Goal: Task Accomplishment & Management: Manage account settings

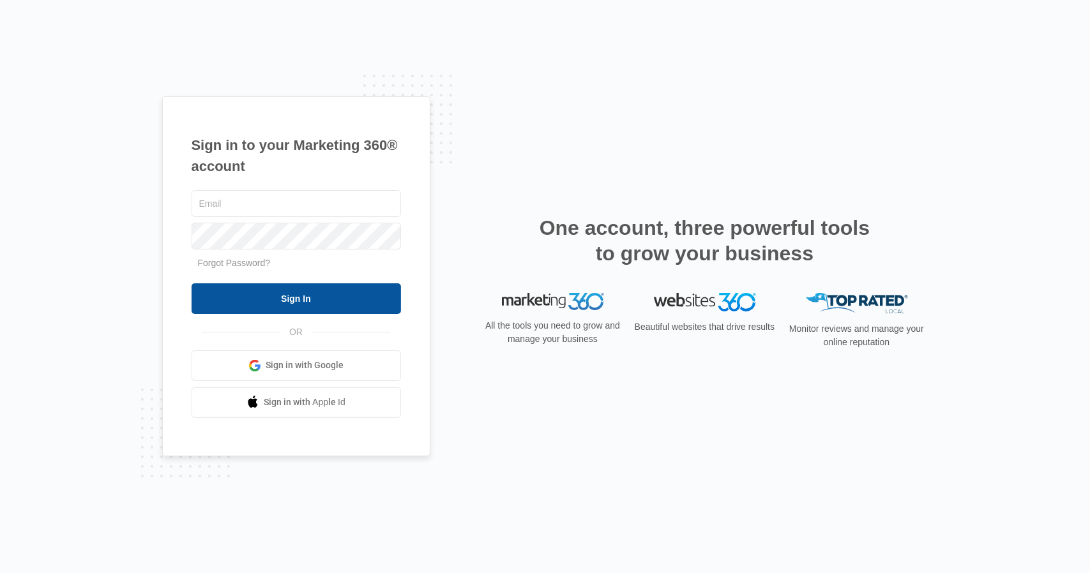
type input "[PERSON_NAME][EMAIL_ADDRESS][PERSON_NAME][DOMAIN_NAME]"
click at [298, 301] on input "Sign In" at bounding box center [296, 298] width 209 height 31
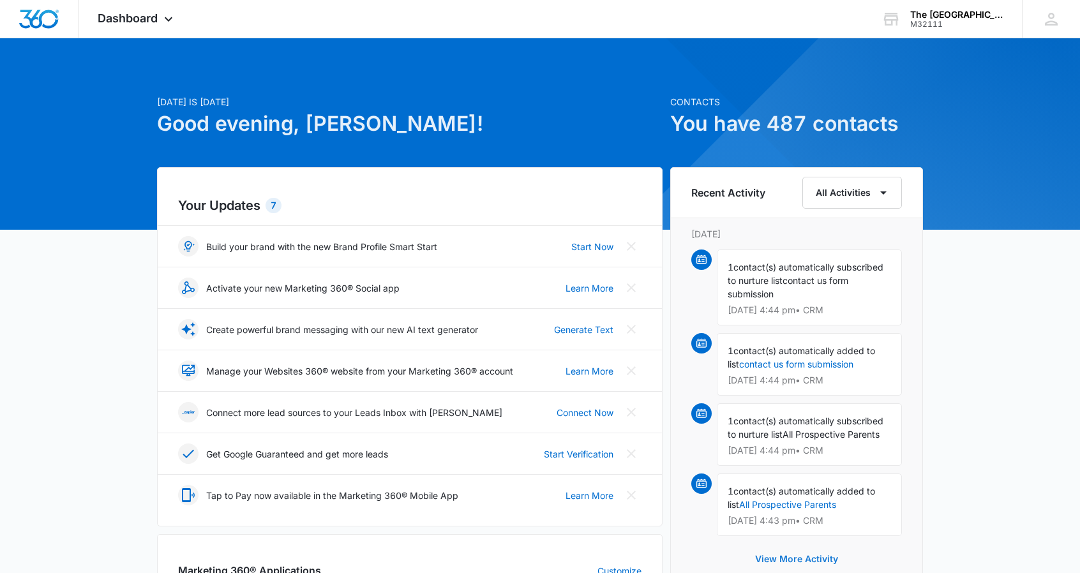
click at [794, 560] on button "View More Activity" at bounding box center [797, 559] width 109 height 31
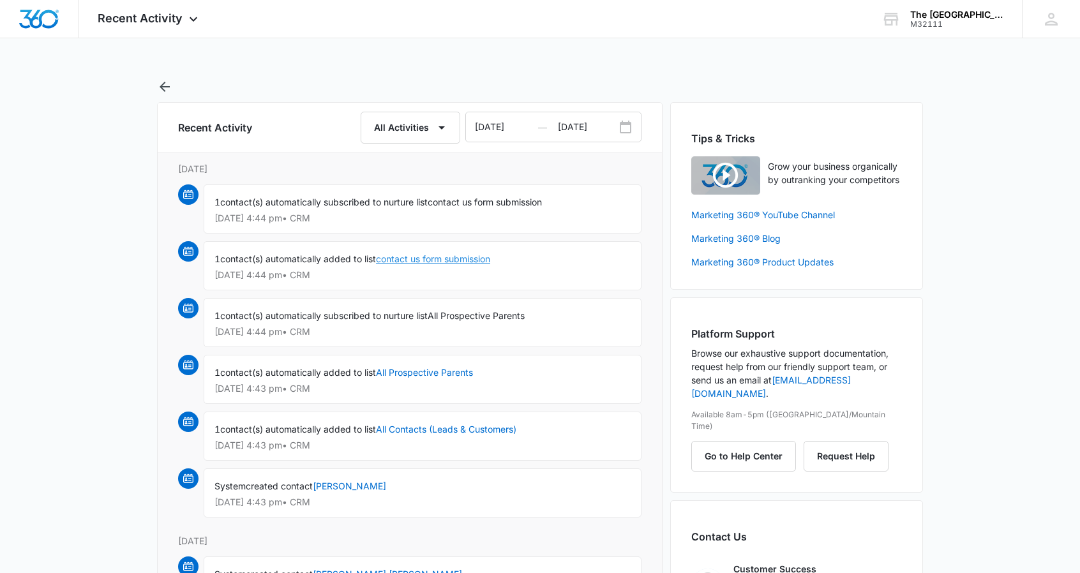
click at [407, 259] on link "contact us form submission" at bounding box center [433, 258] width 114 height 11
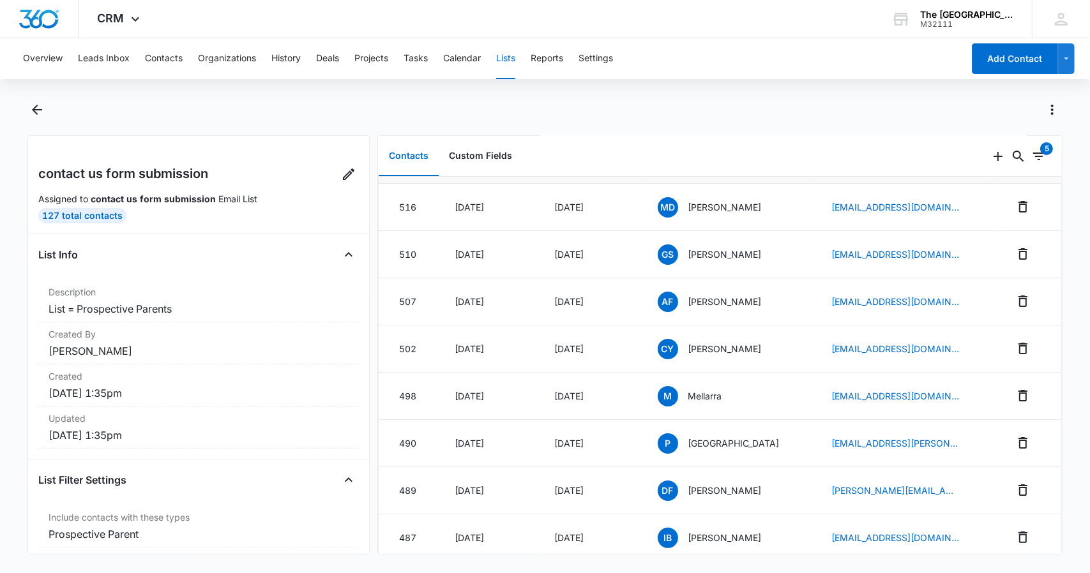
scroll to position [36, 0]
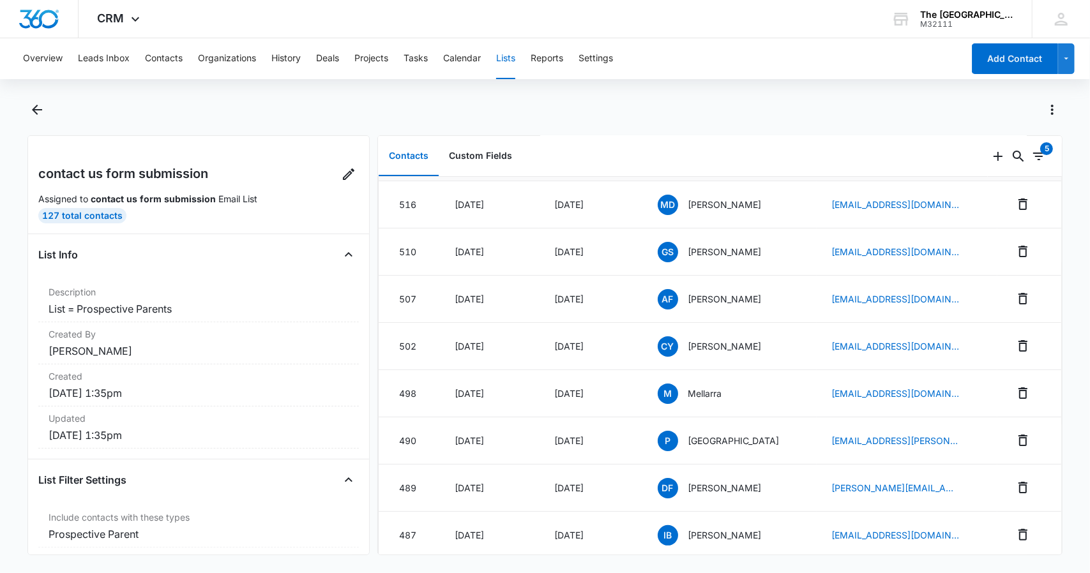
click at [1065, 182] on main "contact us form submission Assigned to contact us form submission Email List 12…" at bounding box center [545, 335] width 1090 height 471
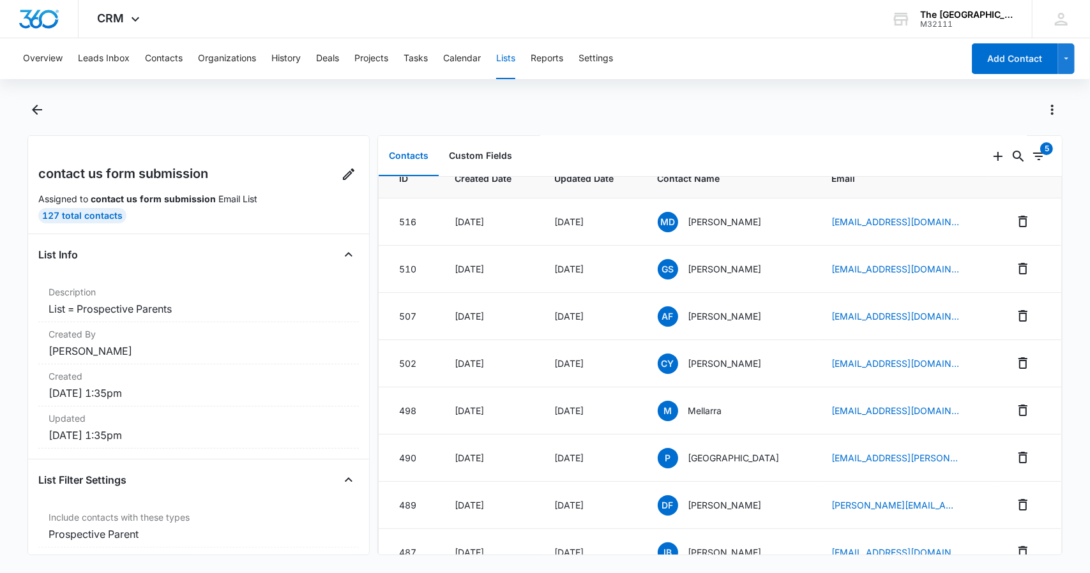
scroll to position [0, 0]
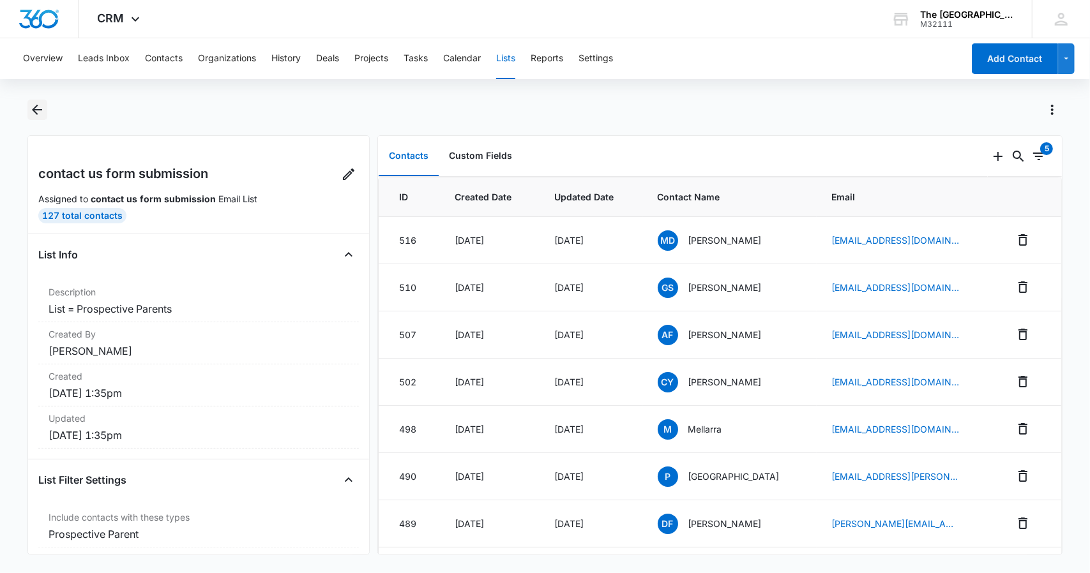
click at [34, 109] on icon "Back" at bounding box center [37, 110] width 10 height 10
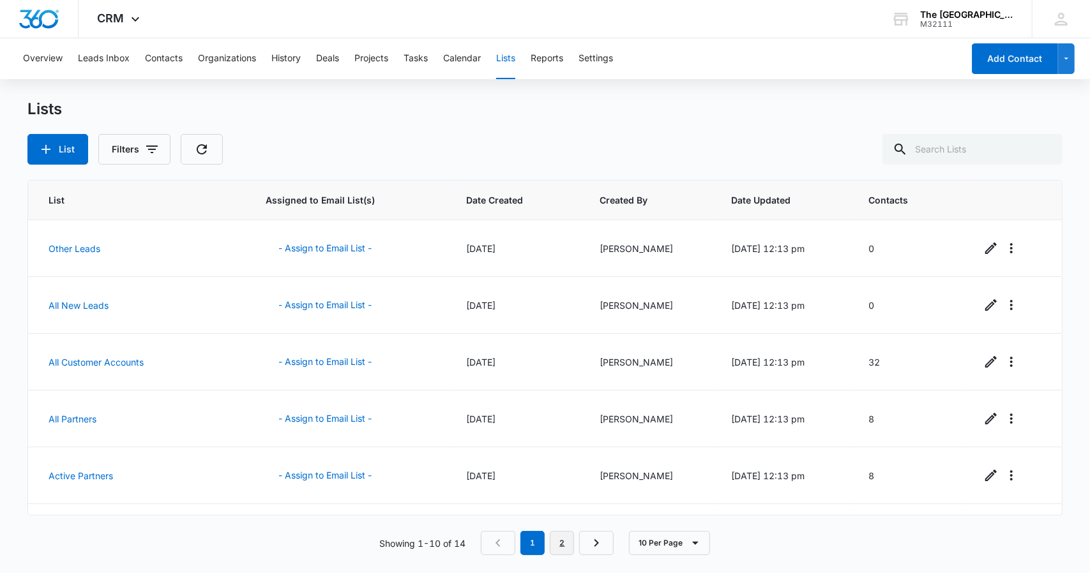
click at [563, 543] on link "2" at bounding box center [562, 543] width 24 height 24
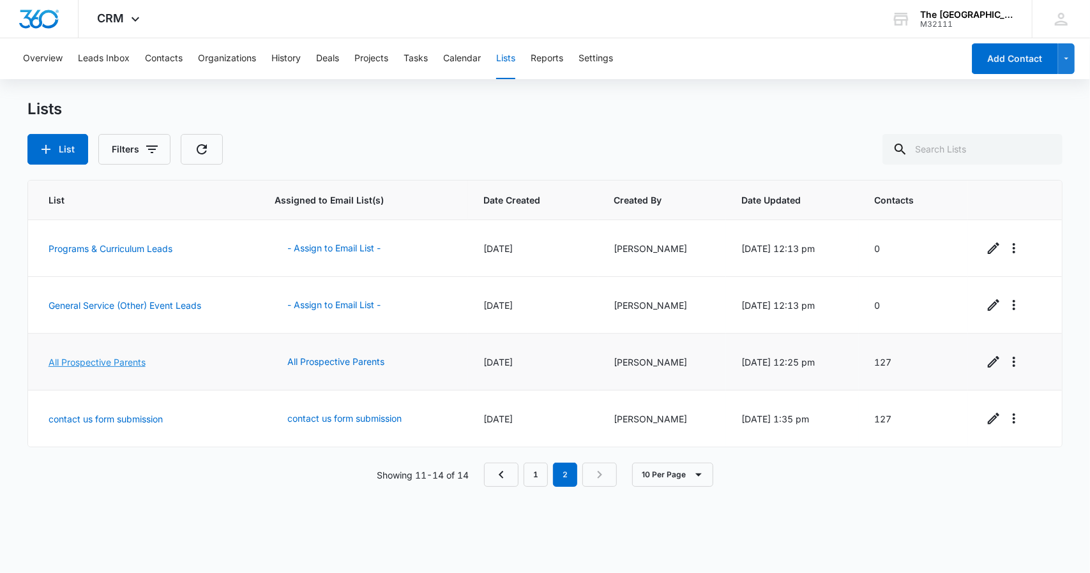
click at [125, 361] on link "All Prospective Parents" at bounding box center [97, 362] width 97 height 11
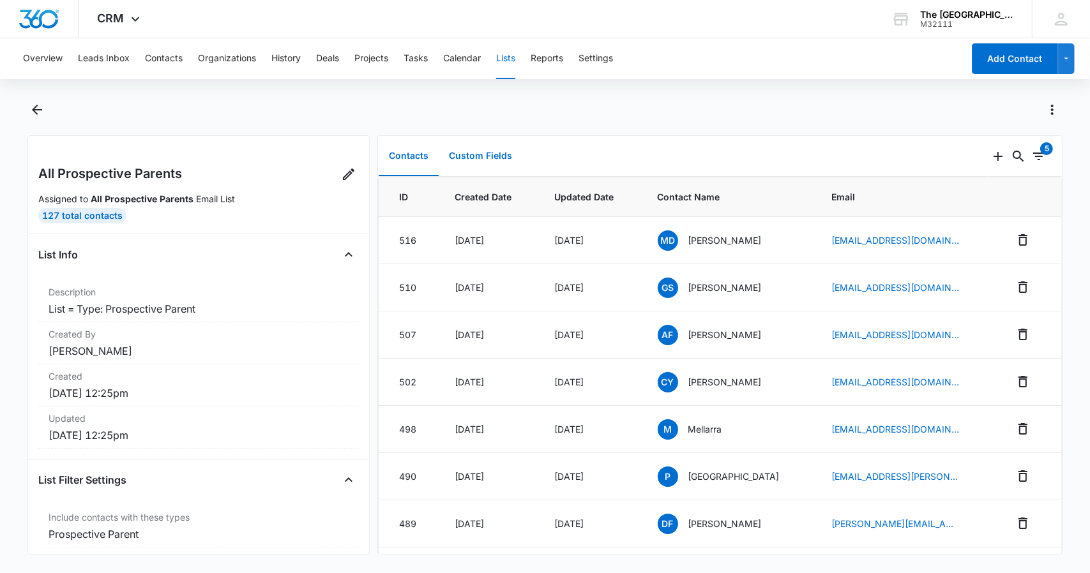
click at [497, 156] on button "Custom Fields" at bounding box center [481, 157] width 84 height 40
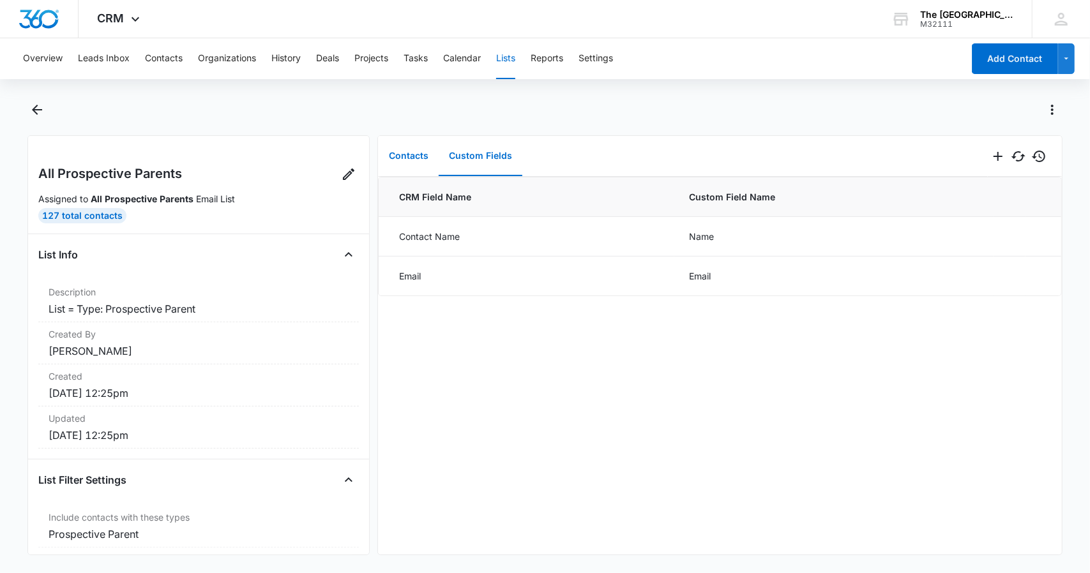
click at [409, 151] on button "Contacts" at bounding box center [409, 157] width 60 height 40
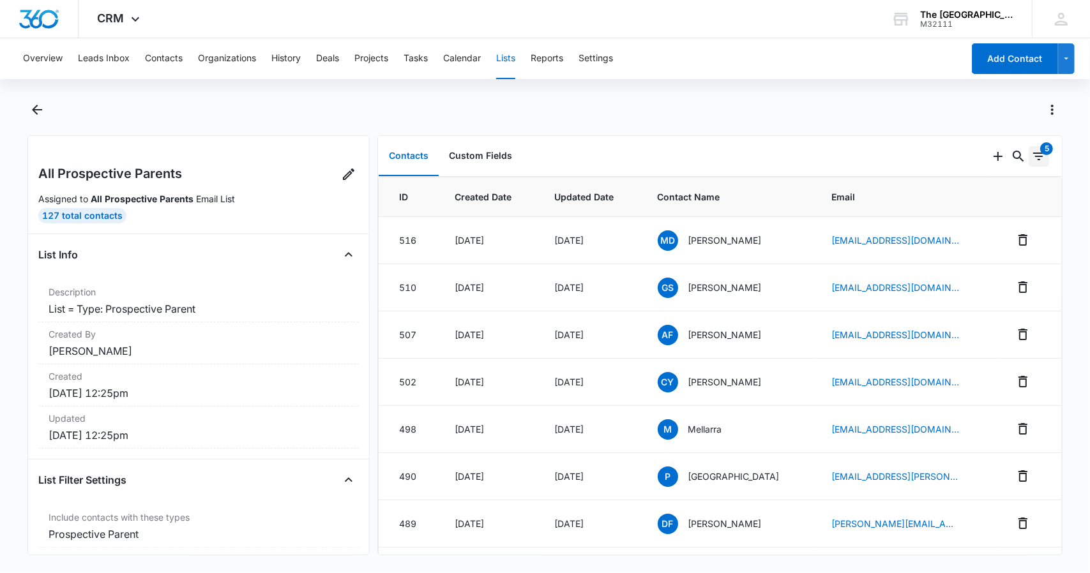
click at [1033, 156] on icon "Filters" at bounding box center [1038, 157] width 11 height 8
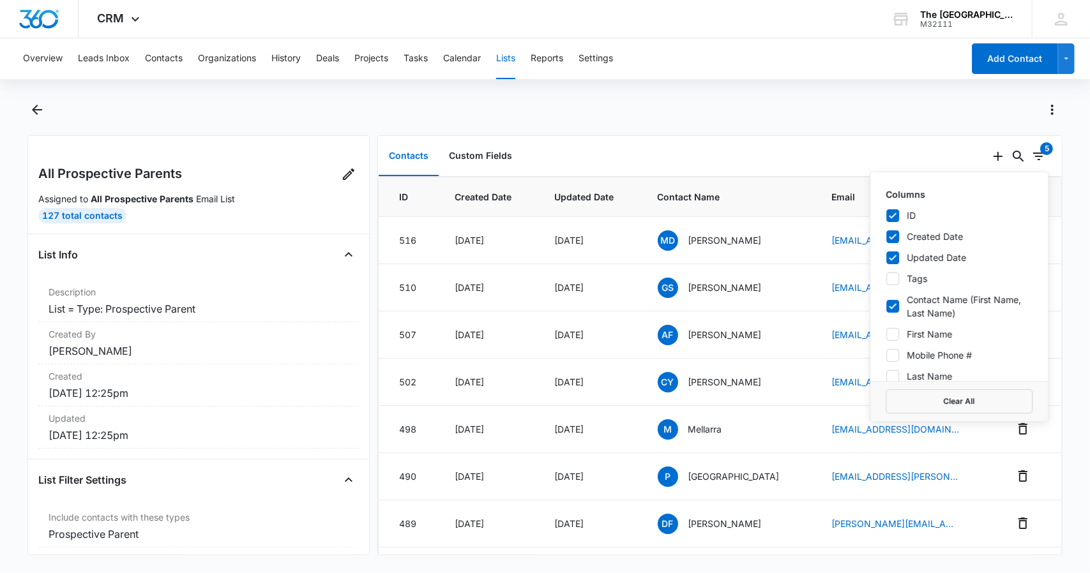
click at [931, 128] on div at bounding box center [545, 118] width 1036 height 36
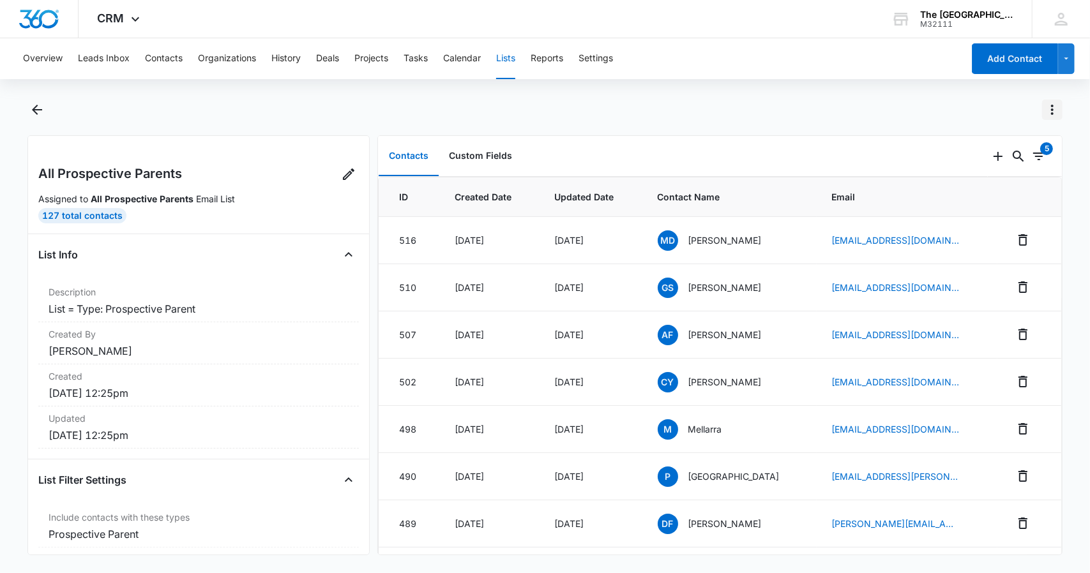
click at [1053, 110] on icon "Actions" at bounding box center [1052, 109] width 15 height 15
click at [1001, 181] on div "View List Log" at bounding box center [994, 183] width 74 height 9
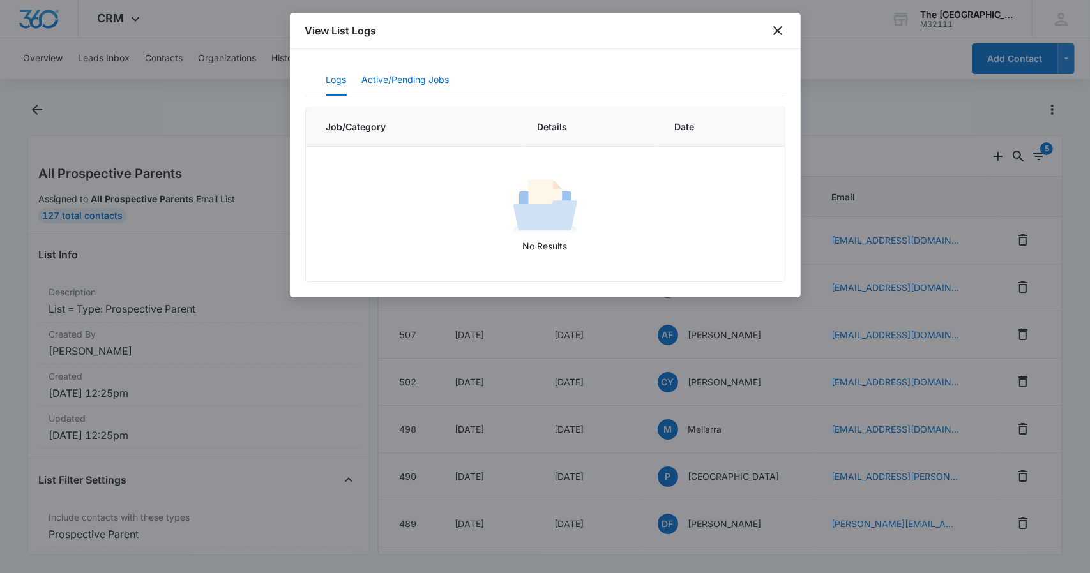
click at [415, 79] on button "Active/Pending Jobs" at bounding box center [405, 80] width 87 height 31
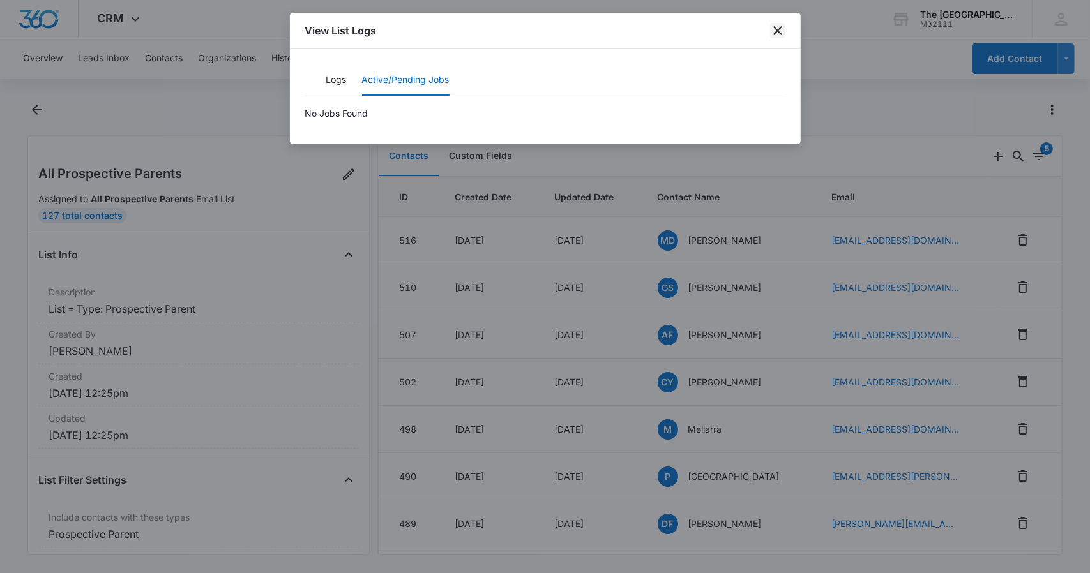
click at [781, 31] on icon "close" at bounding box center [777, 30] width 15 height 15
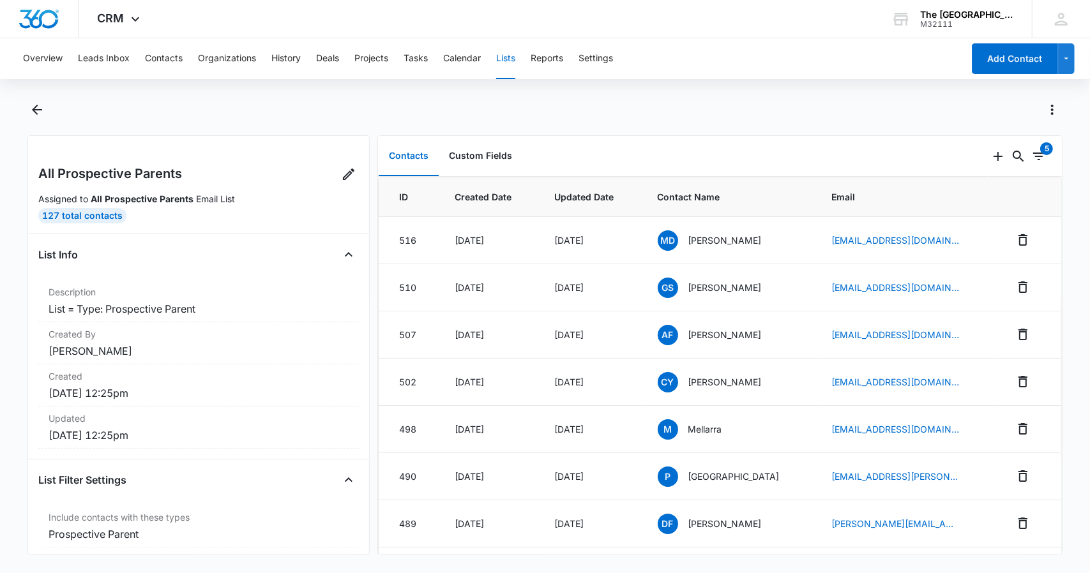
click at [863, 130] on div at bounding box center [545, 118] width 1036 height 36
click at [555, 59] on button "Reports" at bounding box center [547, 58] width 33 height 41
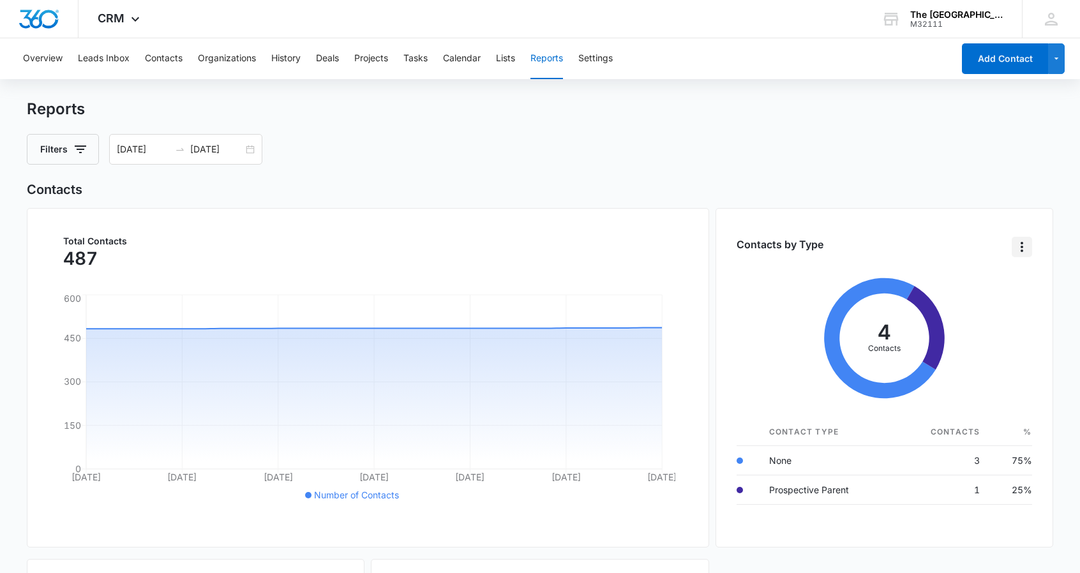
click at [1025, 247] on icon "Overflow Menu" at bounding box center [1022, 246] width 15 height 15
click at [990, 283] on div "List View" at bounding box center [982, 286] width 38 height 9
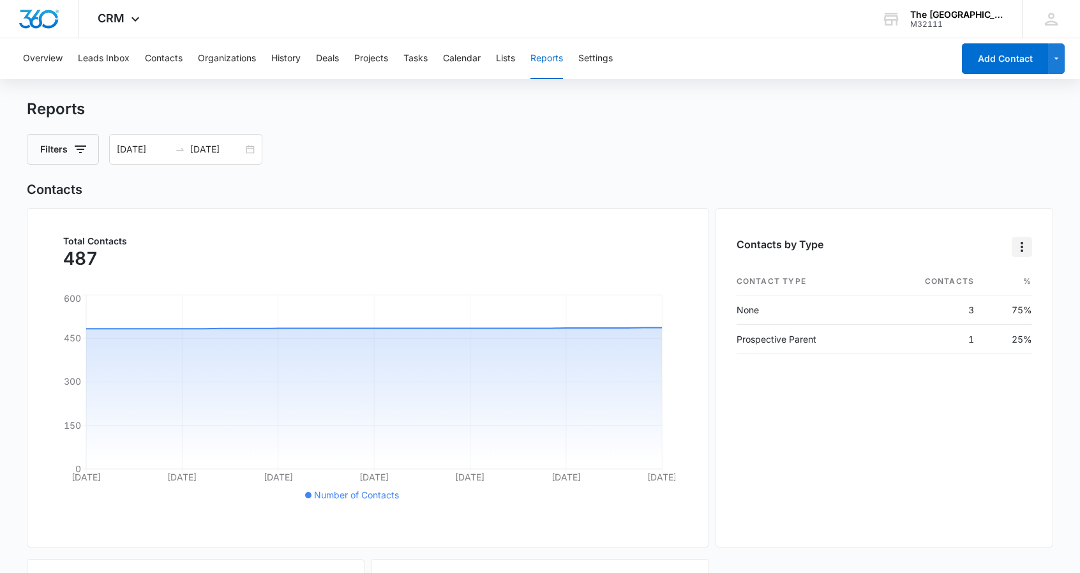
click at [1022, 248] on icon "Overflow Menu" at bounding box center [1022, 247] width 3 height 10
click at [996, 285] on div "Chart View" at bounding box center [978, 286] width 46 height 9
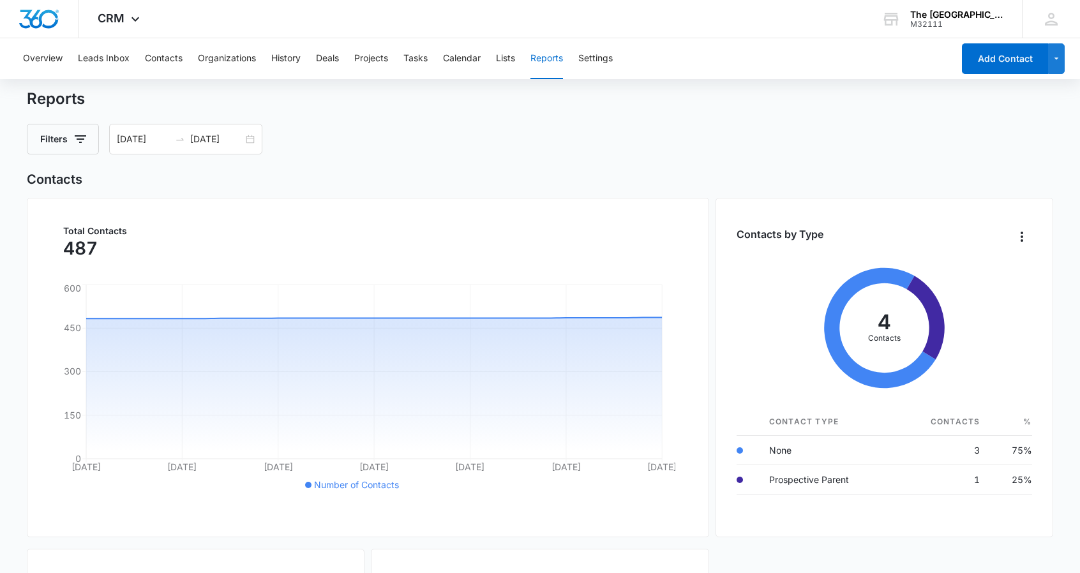
scroll to position [9, 0]
click at [142, 139] on input "09/06/2025" at bounding box center [143, 140] width 53 height 14
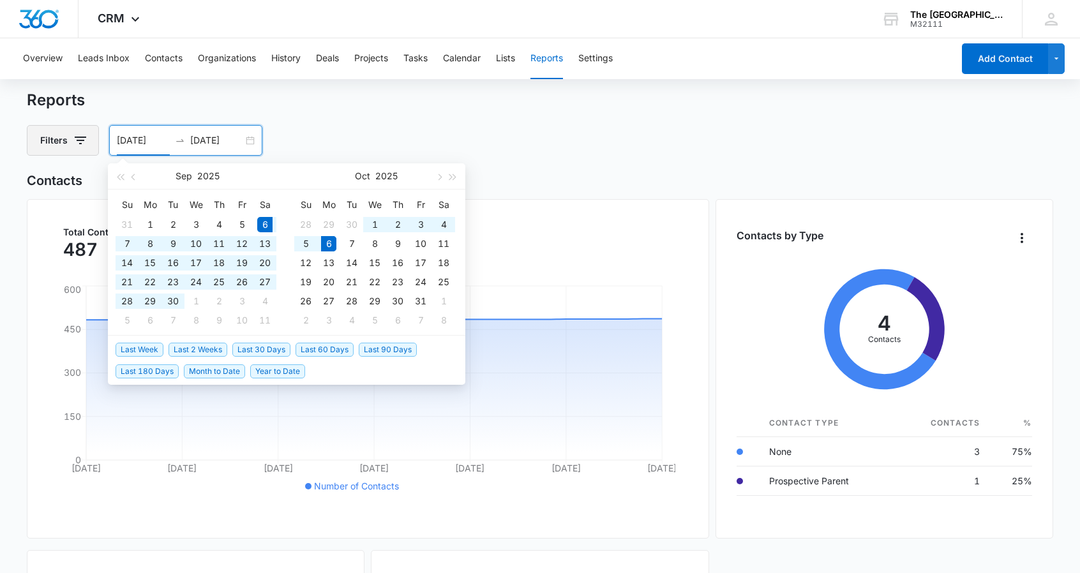
click at [68, 140] on button "Filters" at bounding box center [63, 140] width 72 height 31
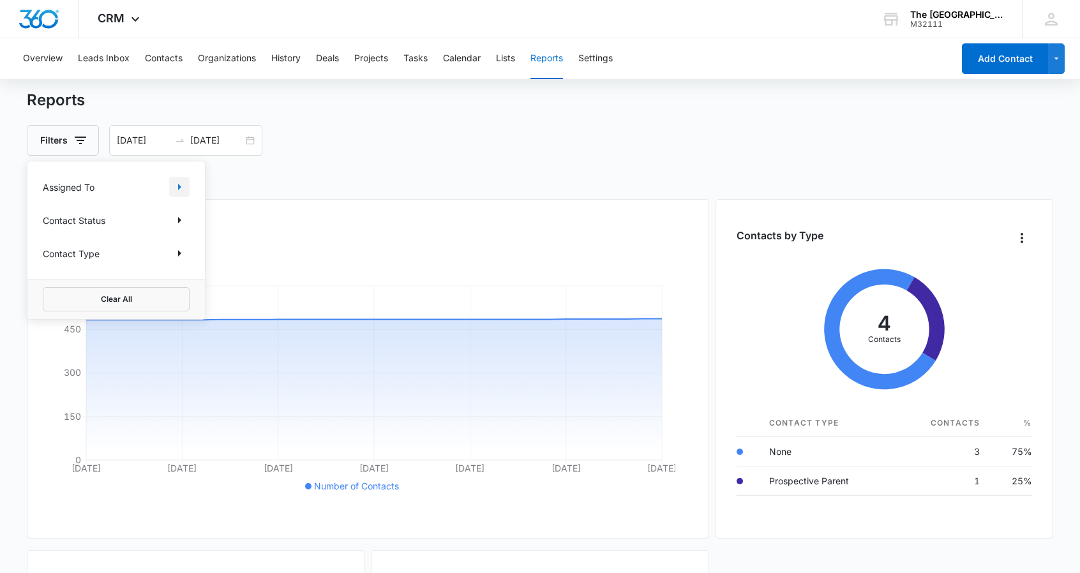
click at [180, 188] on icon "Show Assigned To filters" at bounding box center [179, 186] width 15 height 15
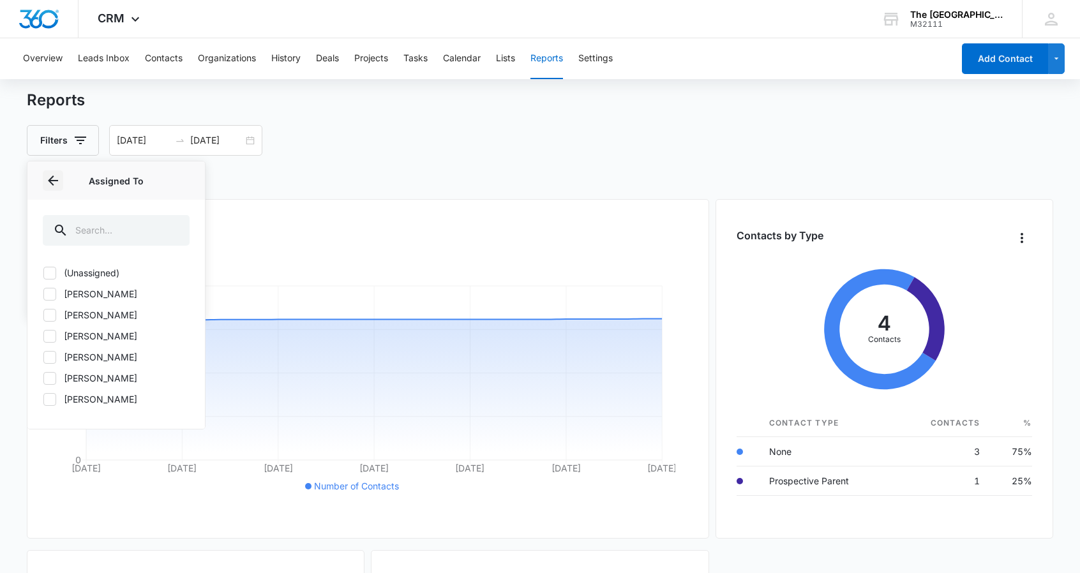
click at [50, 181] on icon "Back" at bounding box center [52, 180] width 15 height 15
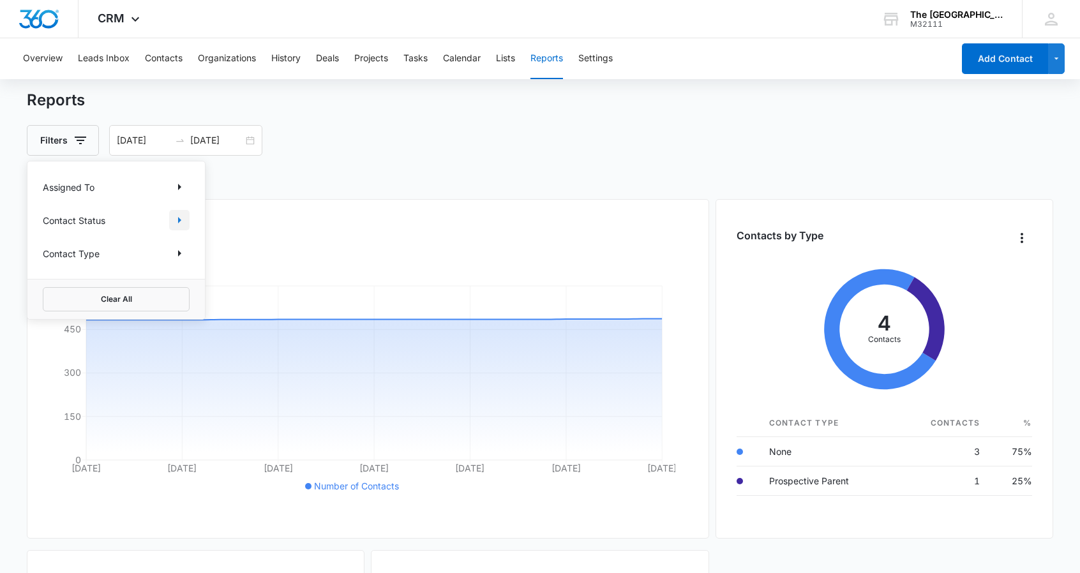
click at [179, 220] on icon "Show Contact Status filters" at bounding box center [179, 220] width 3 height 6
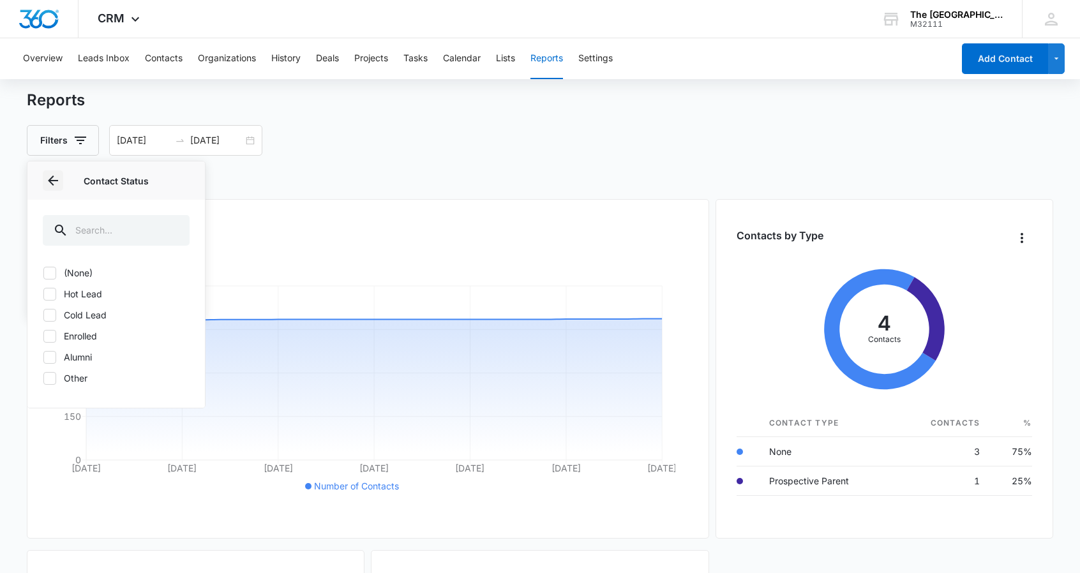
click at [56, 180] on icon "Back" at bounding box center [53, 181] width 10 height 10
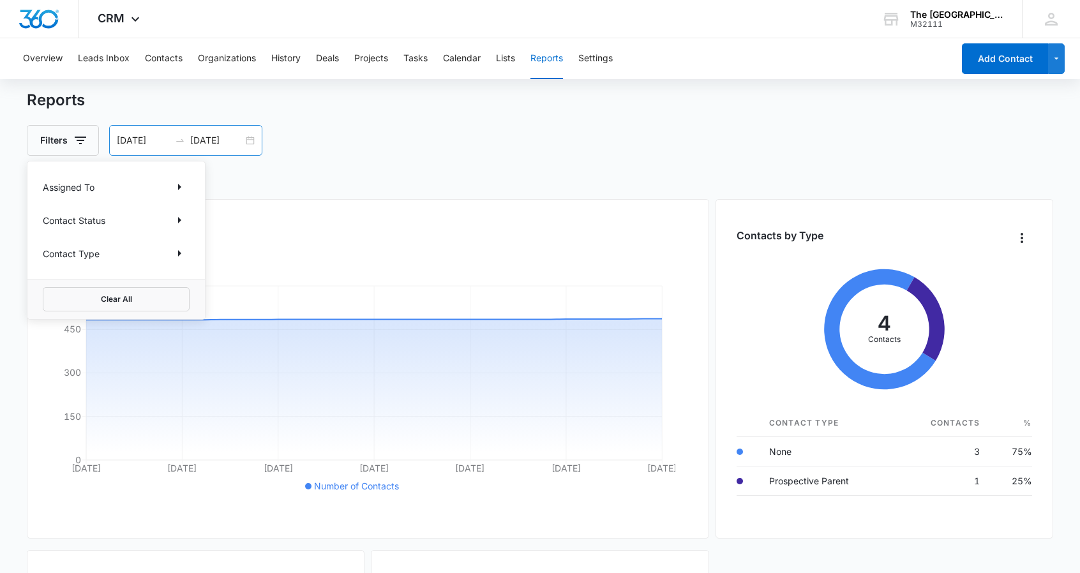
click at [147, 144] on input "09/06/2025" at bounding box center [143, 140] width 53 height 14
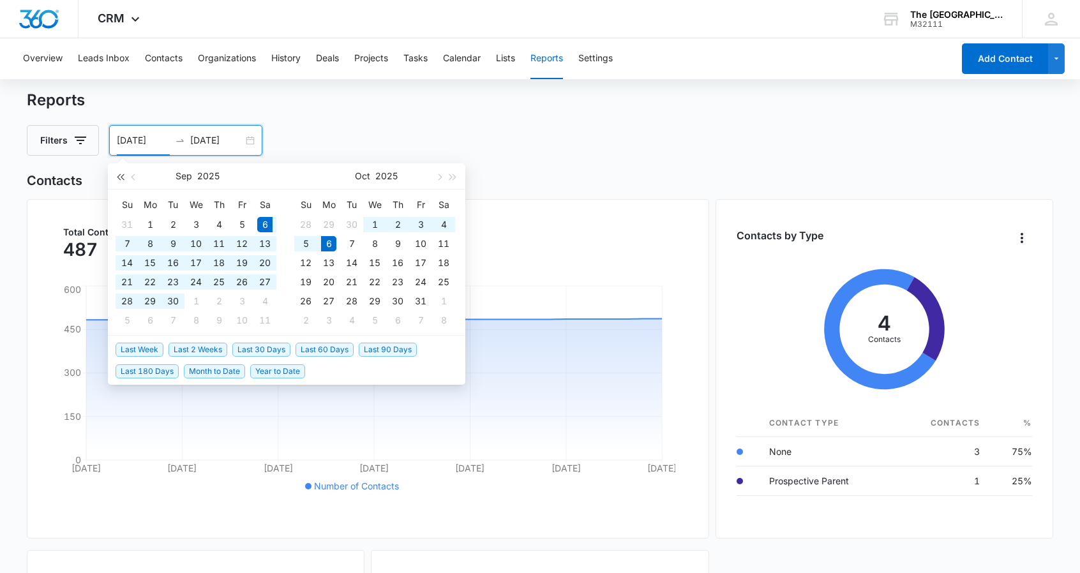
click at [118, 176] on span "button" at bounding box center [120, 177] width 6 height 6
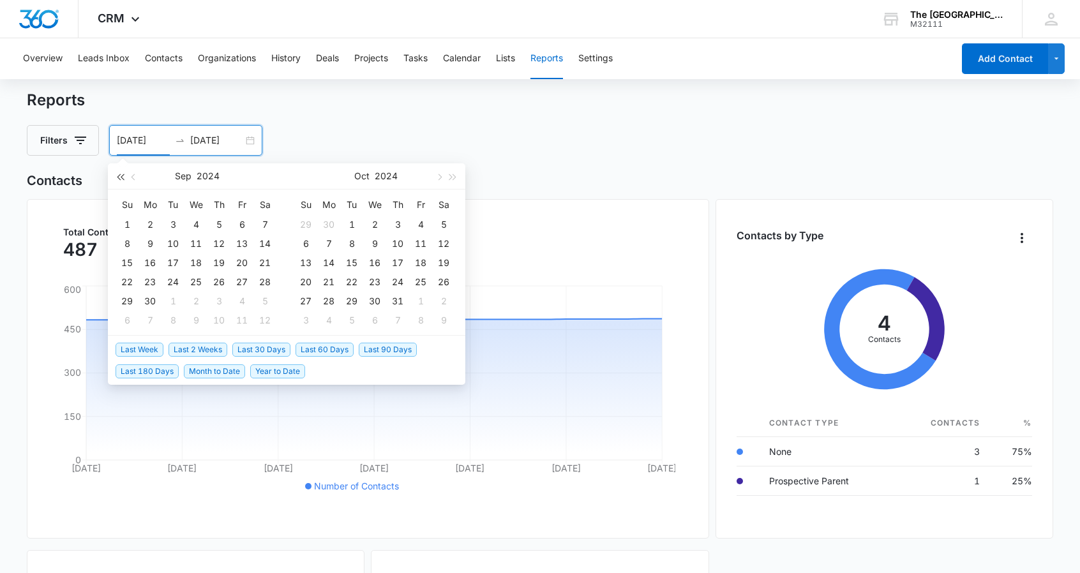
click at [118, 176] on span "button" at bounding box center [120, 177] width 6 height 6
type input "09/01/2020"
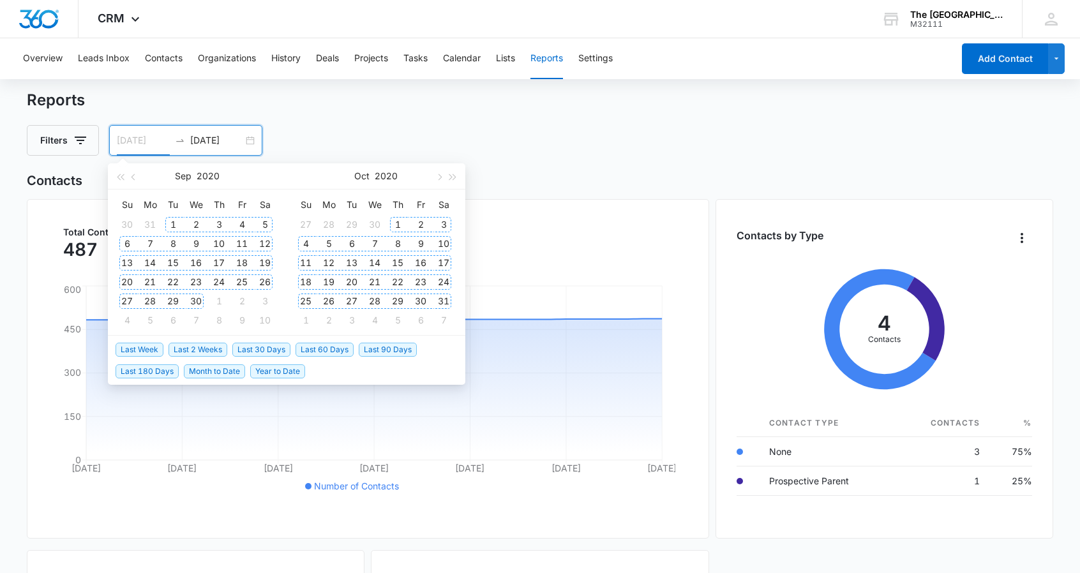
click at [176, 227] on div "1" at bounding box center [172, 224] width 15 height 15
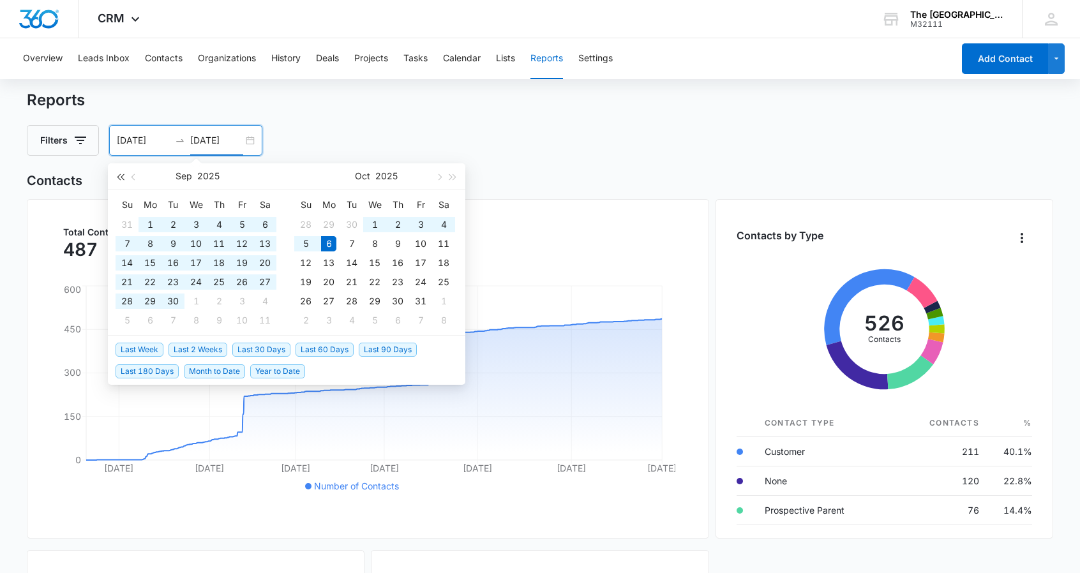
click at [120, 177] on span "button" at bounding box center [120, 177] width 6 height 6
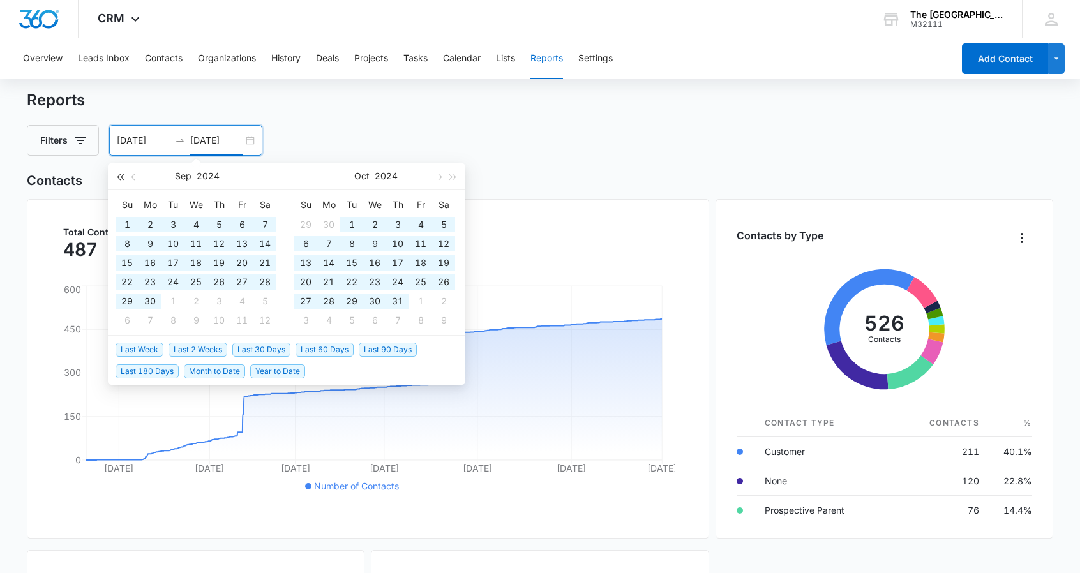
click at [120, 177] on span "button" at bounding box center [120, 177] width 6 height 6
click at [120, 176] on span "button" at bounding box center [120, 177] width 6 height 6
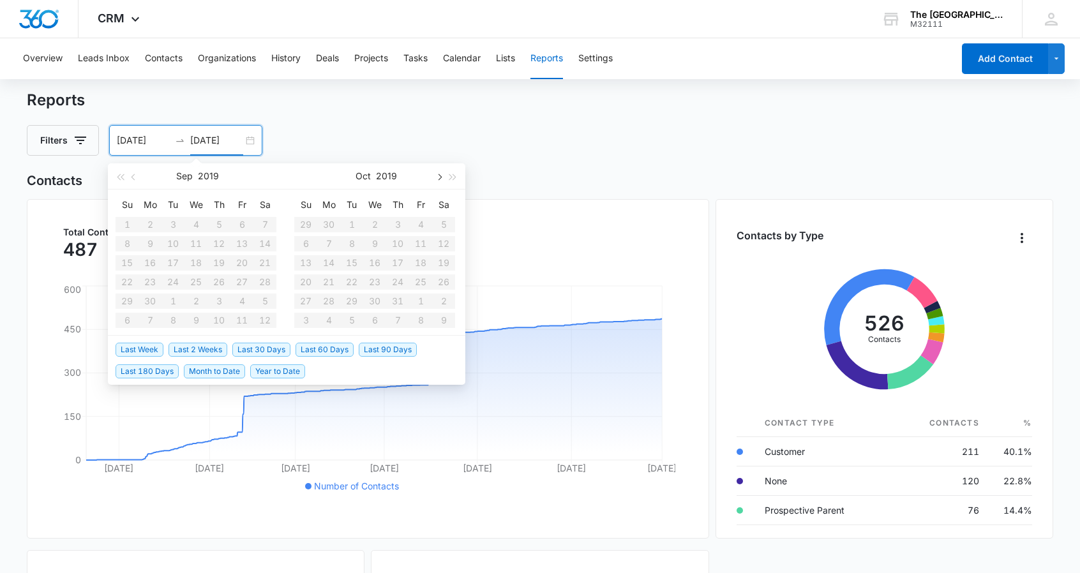
click at [441, 177] on span "button" at bounding box center [438, 177] width 6 height 6
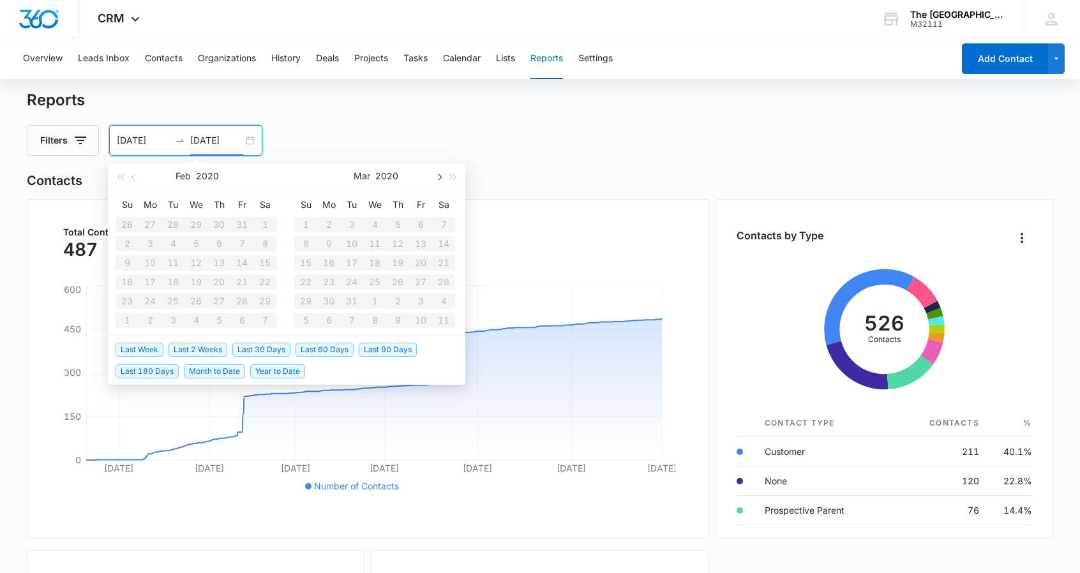
click at [441, 177] on span "button" at bounding box center [438, 177] width 6 height 6
click at [441, 179] on button "button" at bounding box center [439, 176] width 14 height 26
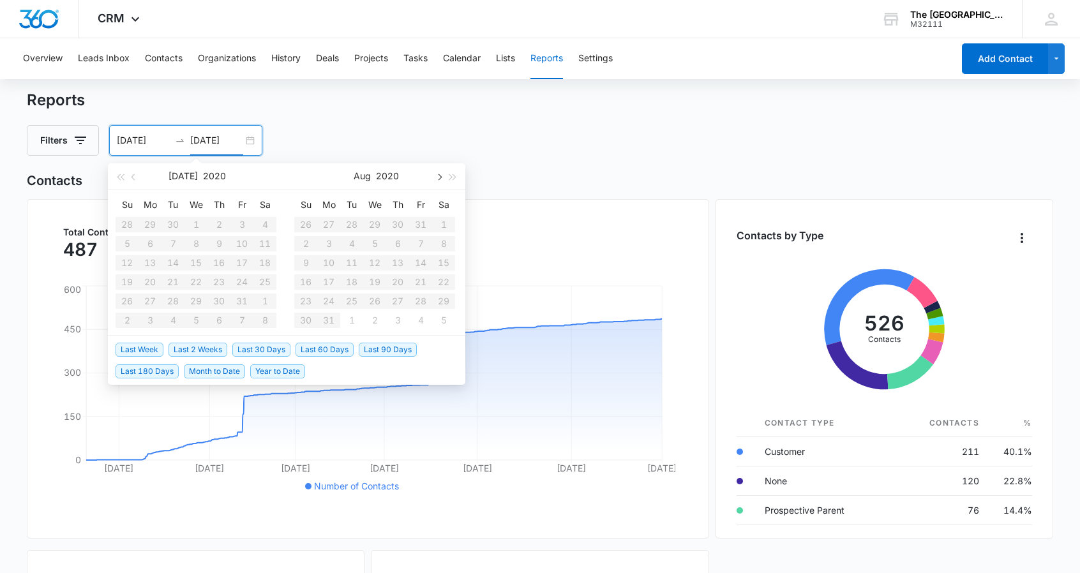
click at [442, 181] on button "button" at bounding box center [439, 176] width 14 height 26
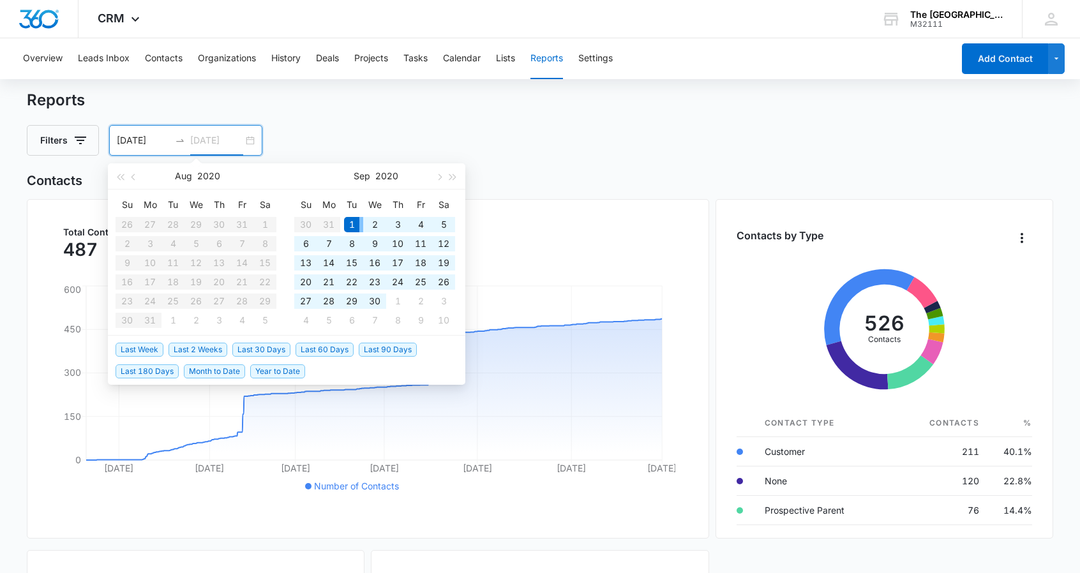
click at [351, 218] on div "1" at bounding box center [351, 224] width 15 height 15
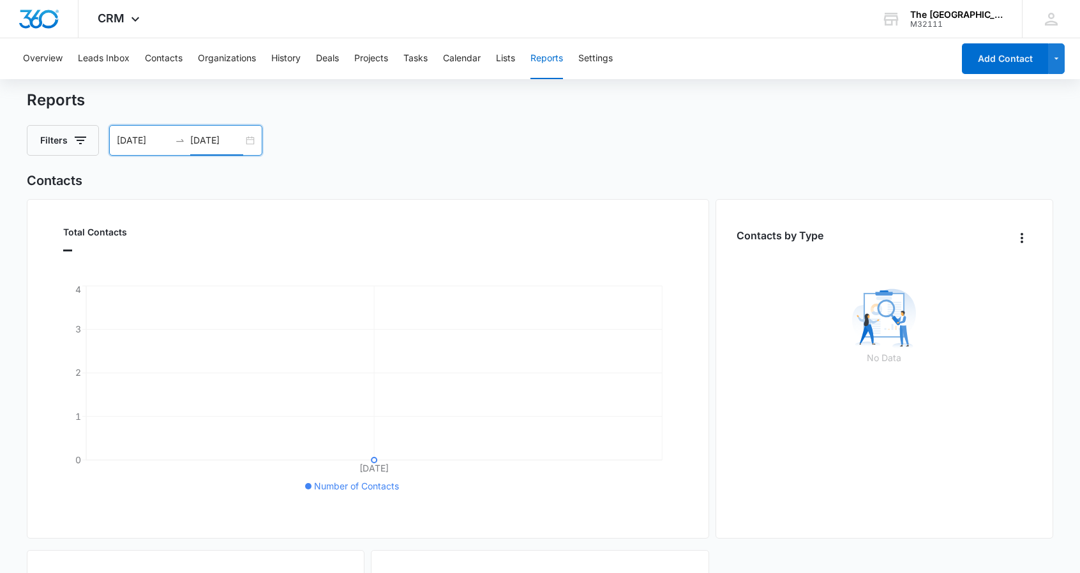
click at [228, 135] on input "09/01/2020" at bounding box center [216, 140] width 53 height 14
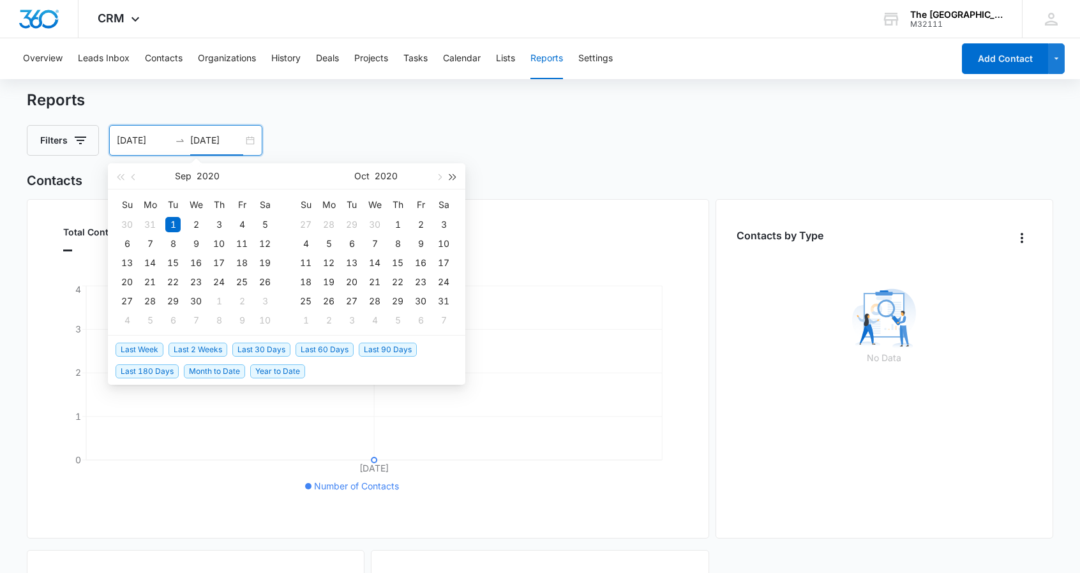
click at [457, 179] on button "button" at bounding box center [453, 176] width 14 height 26
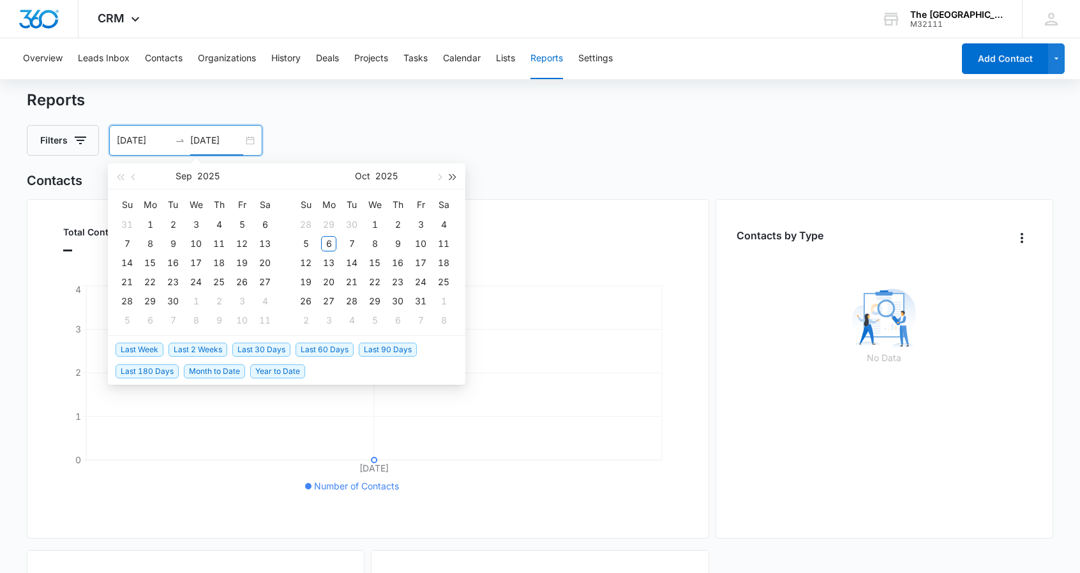
click at [457, 179] on button "button" at bounding box center [453, 176] width 14 height 26
click at [133, 176] on span "button" at bounding box center [135, 177] width 6 height 6
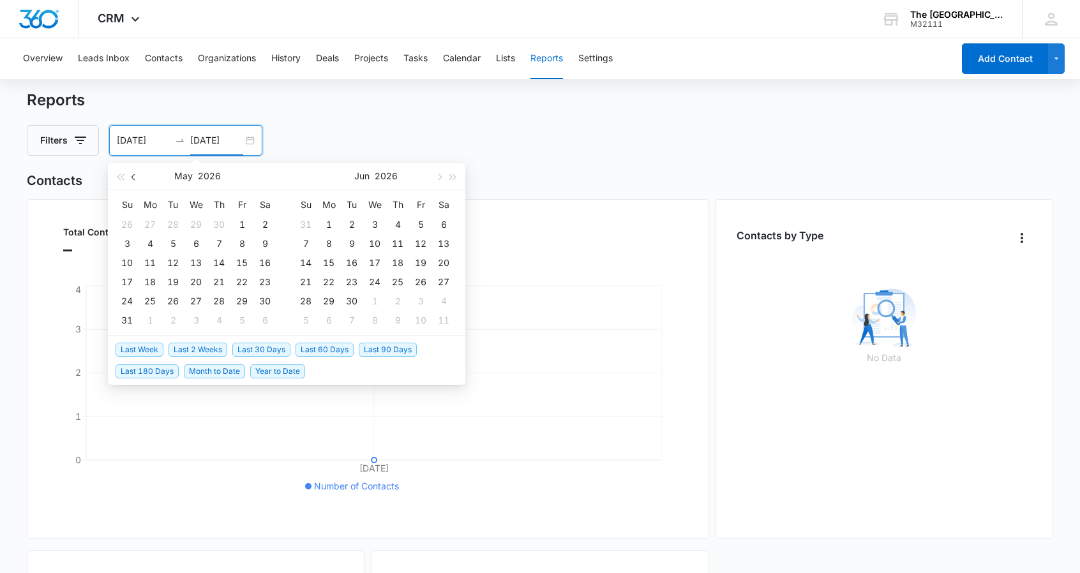
click at [133, 176] on span "button" at bounding box center [135, 177] width 6 height 6
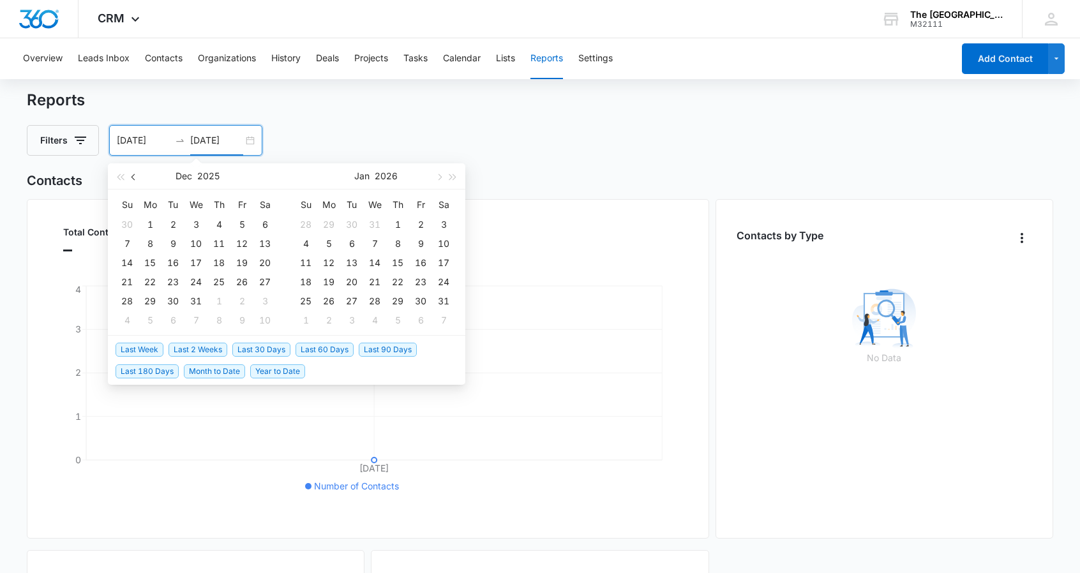
click at [133, 177] on span "button" at bounding box center [135, 177] width 6 height 6
click at [134, 177] on span "button" at bounding box center [135, 177] width 6 height 6
type input "10/06/2025"
click at [153, 243] on div "6" at bounding box center [149, 243] width 15 height 15
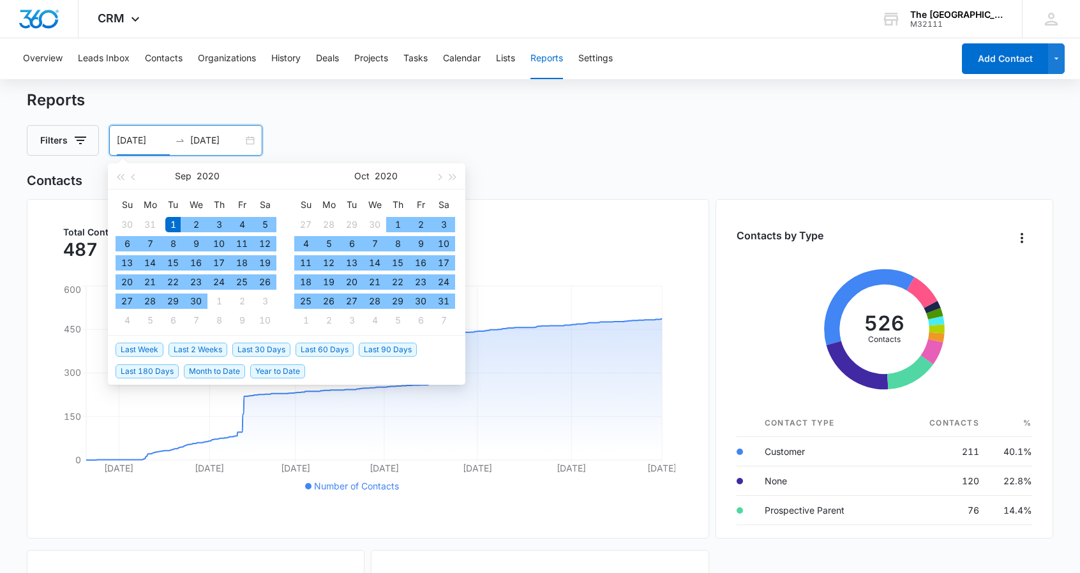
type input "09/01/2020"
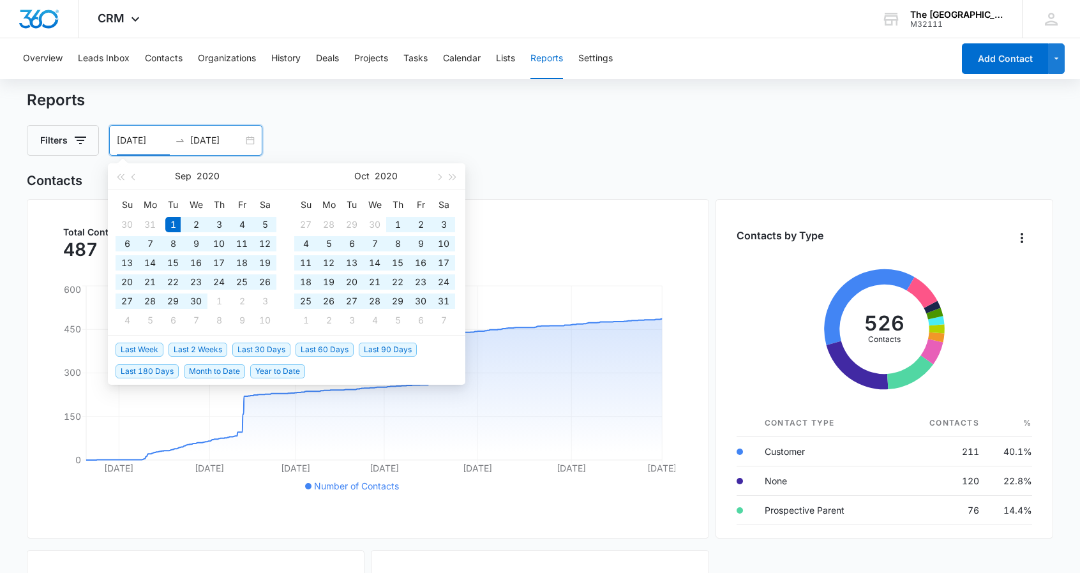
click at [554, 136] on div "Filters 09/01/2020 10/06/2025 Sep 2020 Su Mo Tu We Th Fr Sa 30 31 1 2 3 4 5 6 7…" at bounding box center [540, 140] width 1026 height 31
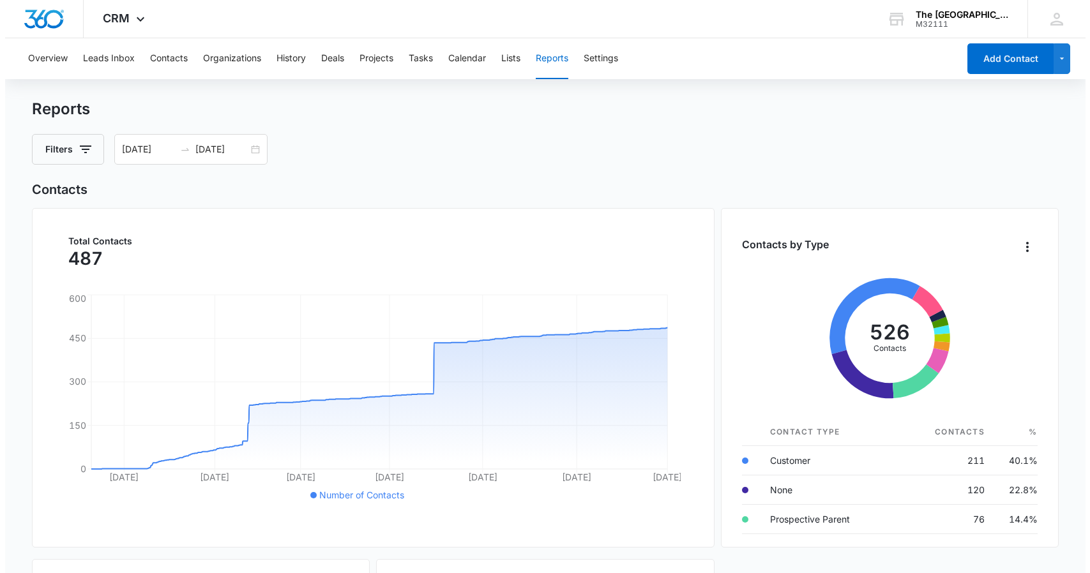
scroll to position [0, 0]
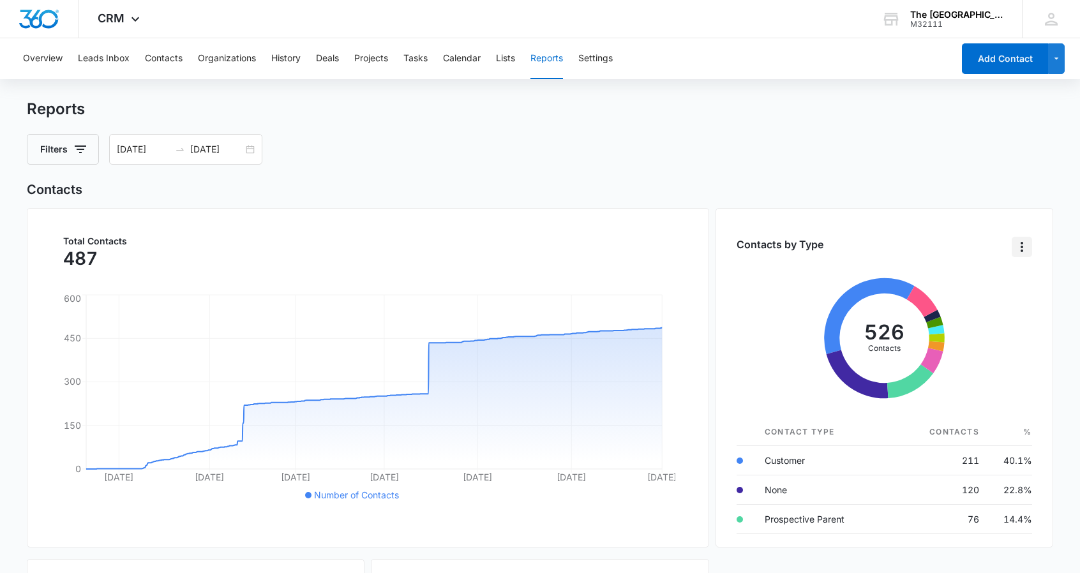
click at [1023, 241] on icon "Overflow Menu" at bounding box center [1022, 246] width 15 height 15
click at [1024, 242] on icon "Overflow Menu" at bounding box center [1022, 246] width 15 height 15
click at [109, 57] on button "Leads Inbox" at bounding box center [104, 58] width 52 height 41
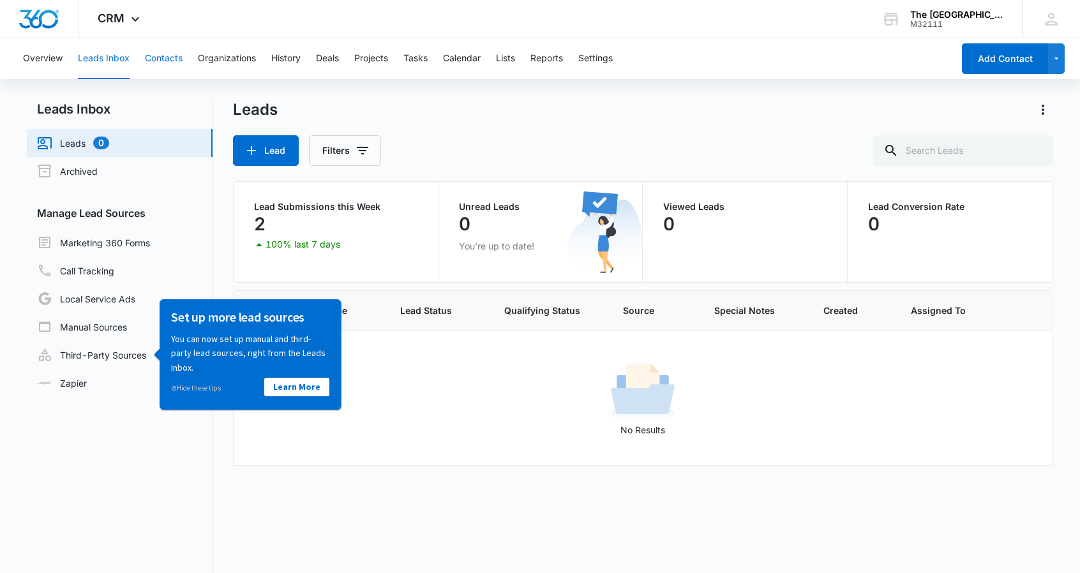
click at [170, 58] on button "Contacts" at bounding box center [164, 58] width 38 height 41
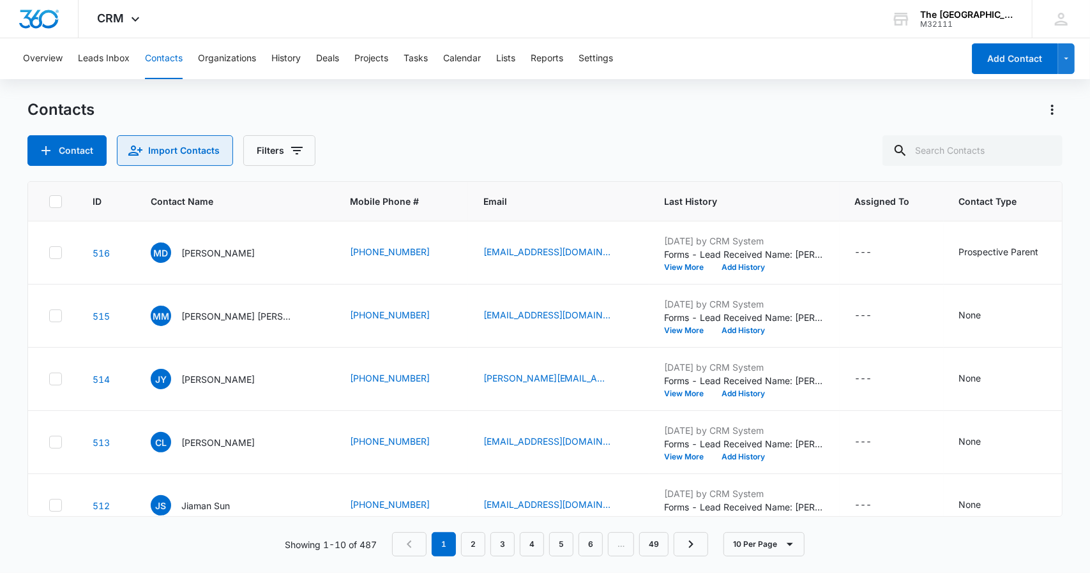
click at [168, 153] on button "Import Contacts" at bounding box center [175, 150] width 116 height 31
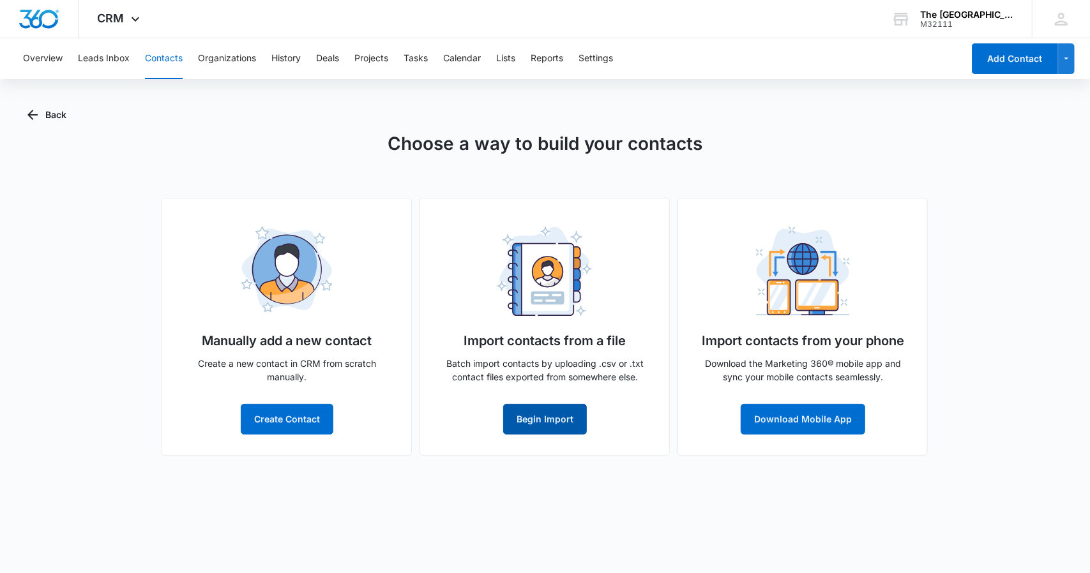
click at [543, 423] on button "Begin Import" at bounding box center [545, 419] width 84 height 31
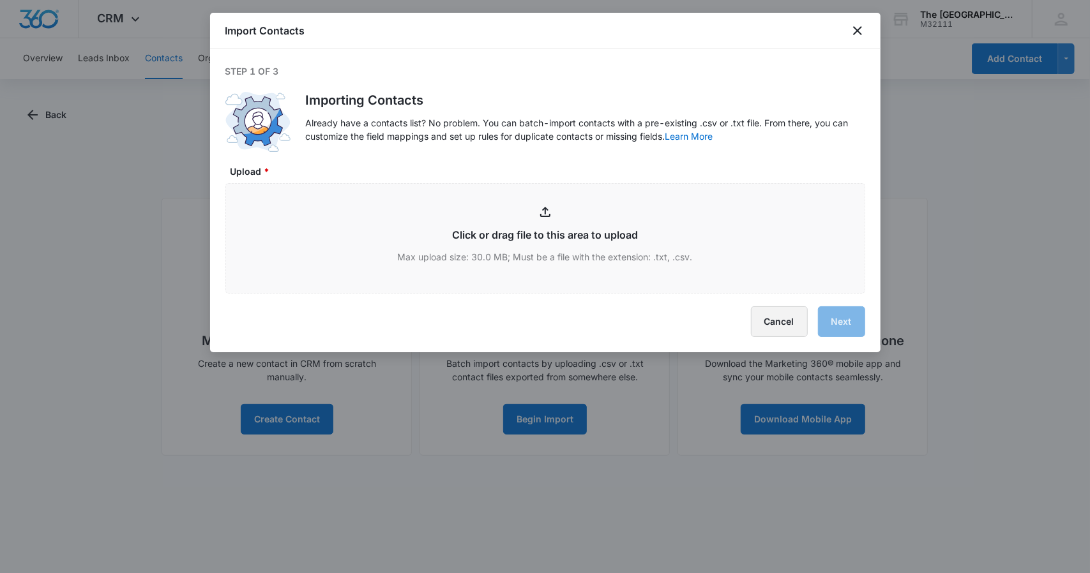
click at [778, 321] on button "Cancel" at bounding box center [779, 321] width 57 height 31
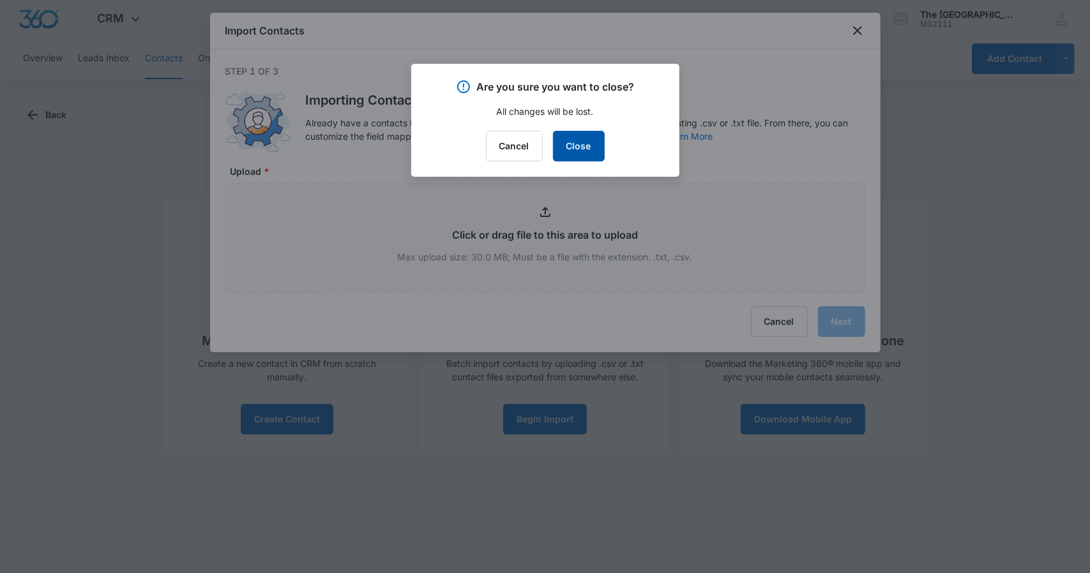
click at [582, 144] on button "Close" at bounding box center [579, 146] width 52 height 31
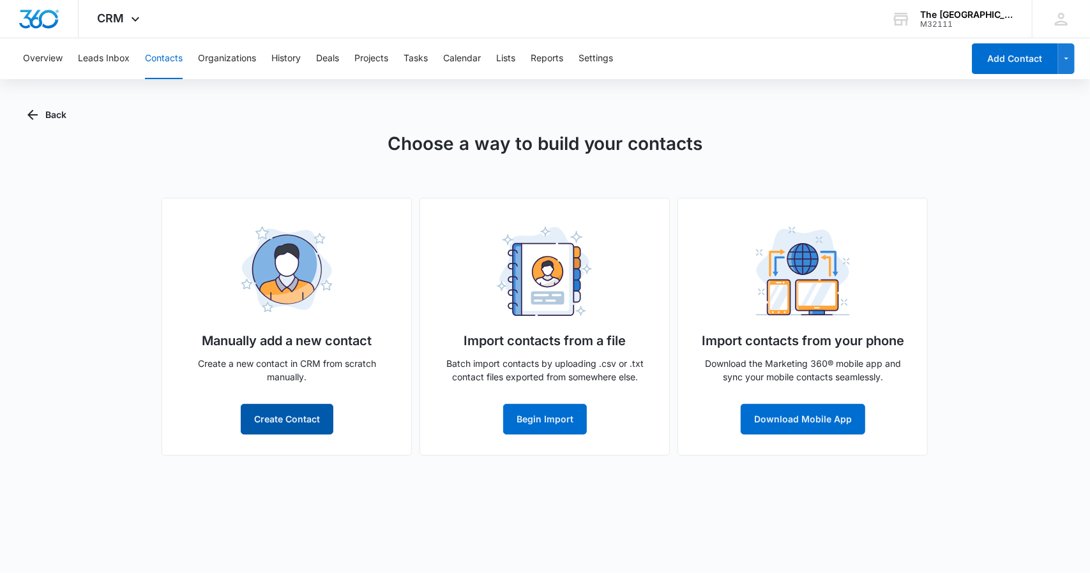
click at [271, 419] on button "Create Contact" at bounding box center [287, 419] width 93 height 31
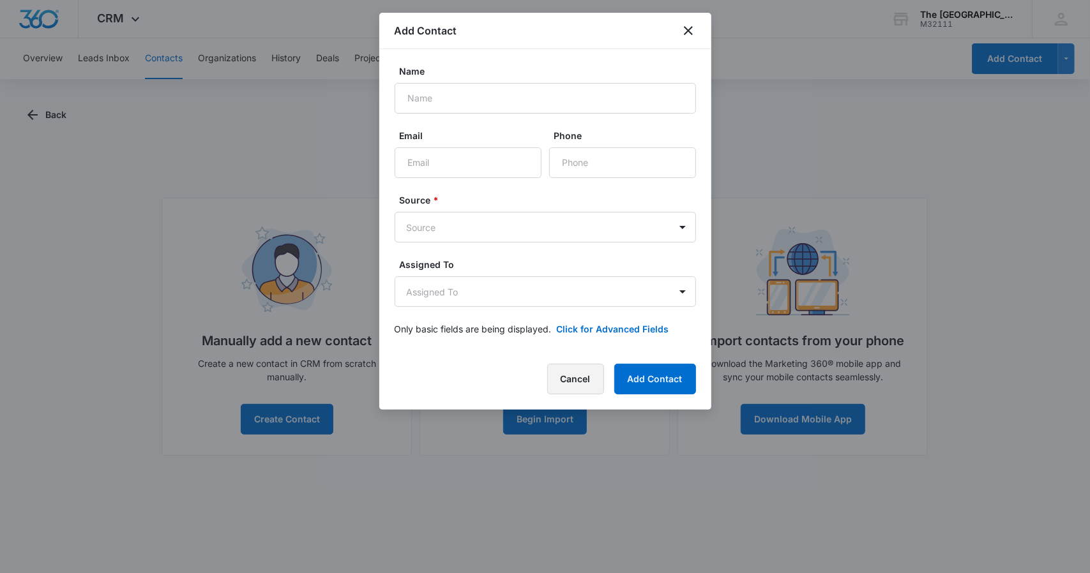
click at [576, 382] on button "Cancel" at bounding box center [575, 379] width 57 height 31
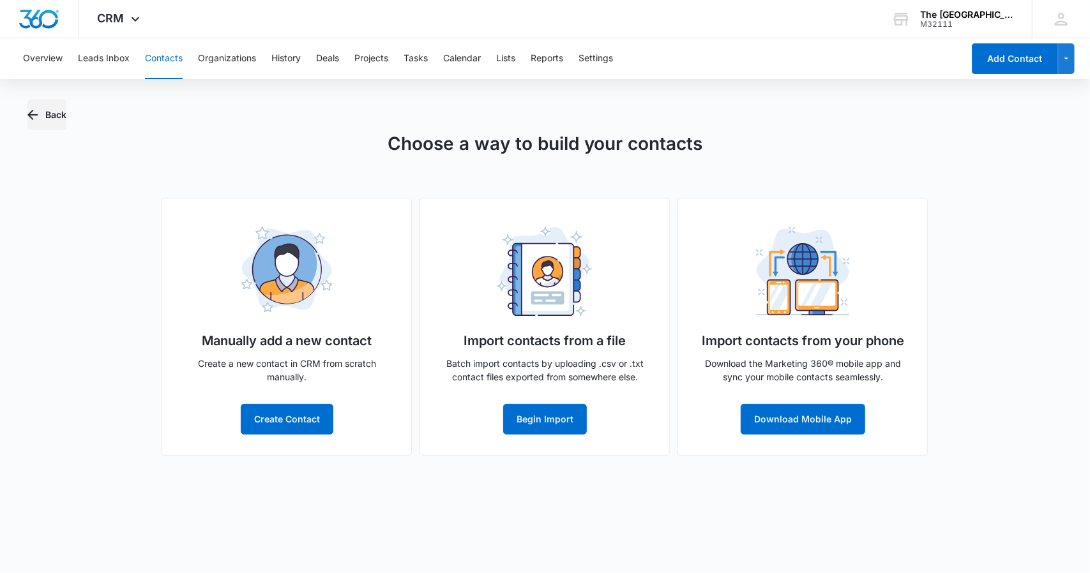
click at [54, 118] on button "Back" at bounding box center [46, 115] width 39 height 31
